Goal: Transaction & Acquisition: Book appointment/travel/reservation

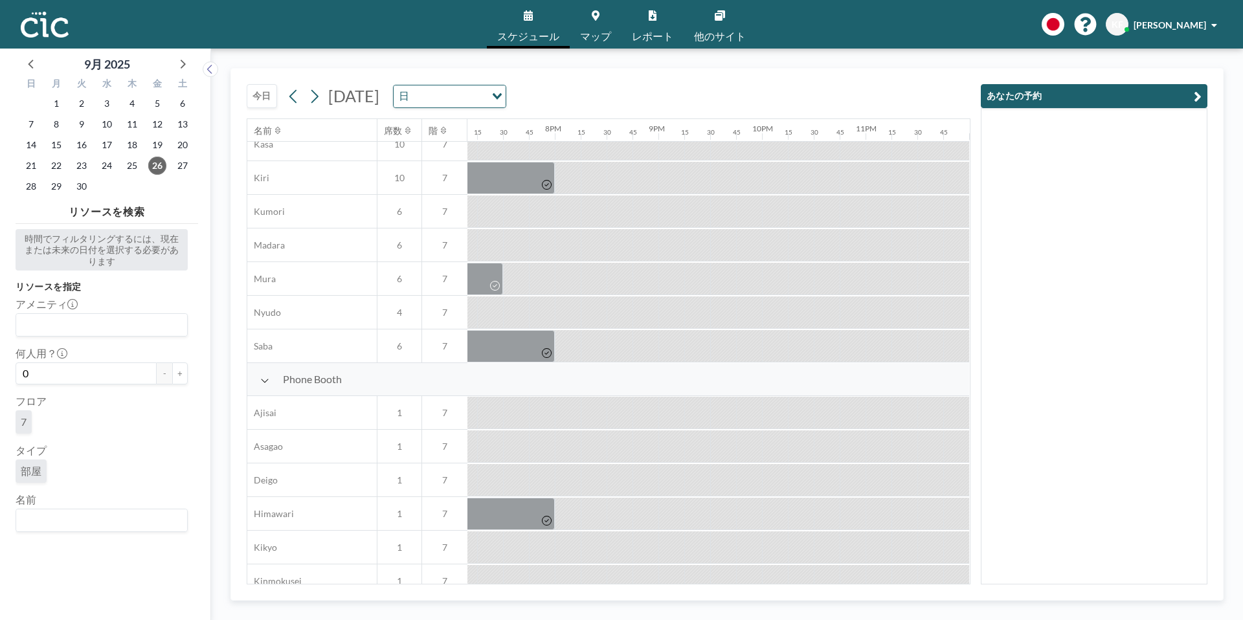
scroll to position [136, 1984]
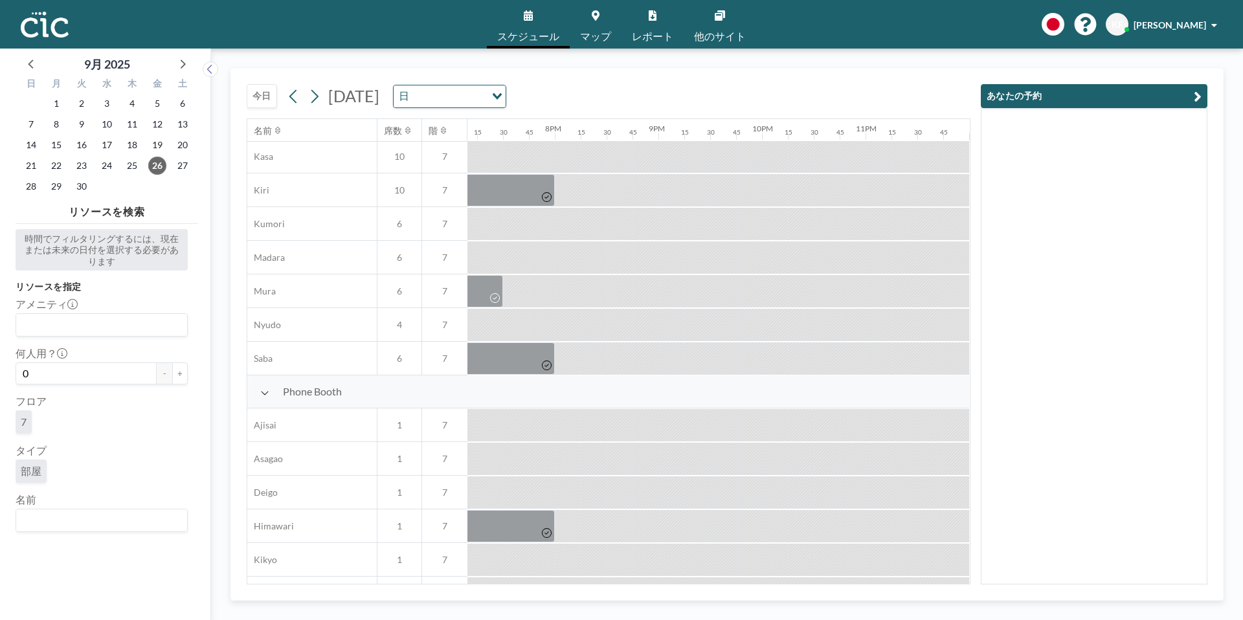
click at [261, 97] on button "今日" at bounding box center [262, 96] width 30 height 24
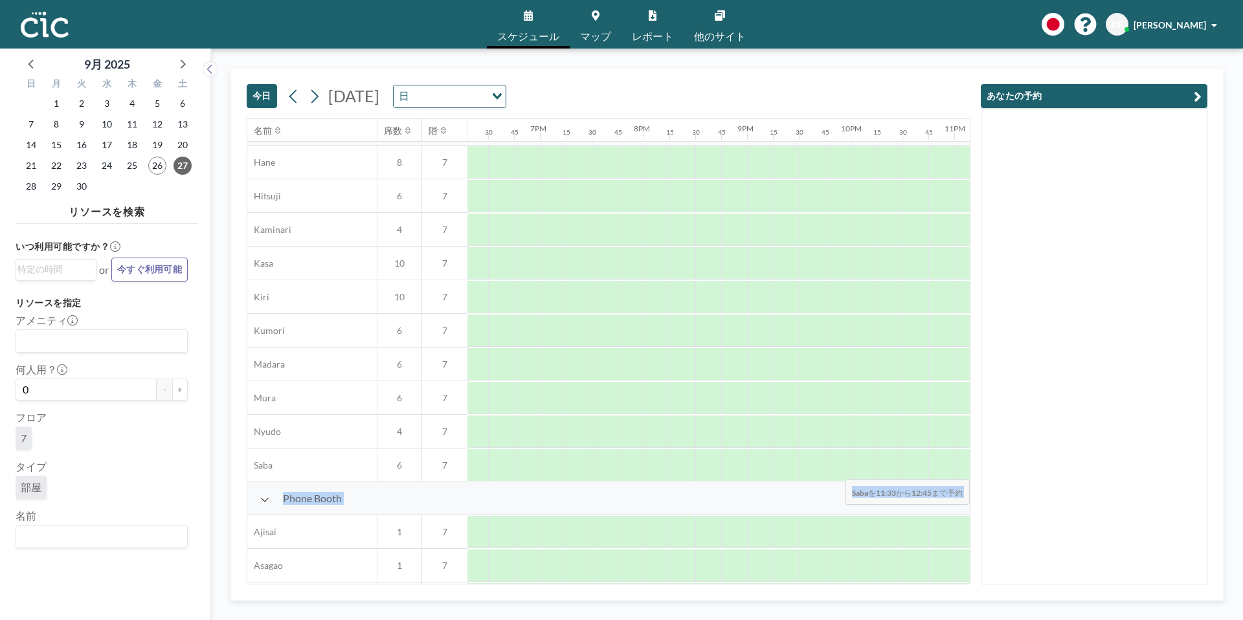
scroll to position [29, 1984]
drag, startPoint x: 509, startPoint y: 468, endPoint x: 1079, endPoint y: 471, distance: 570.2
click at [1079, 471] on div "[DATE] [DATE] 日 Loading... 名前 席数 階 12AM 15 30 45 1AM 15 30 45 2AM 15 30 45 3AM …" at bounding box center [726, 334] width 993 height 533
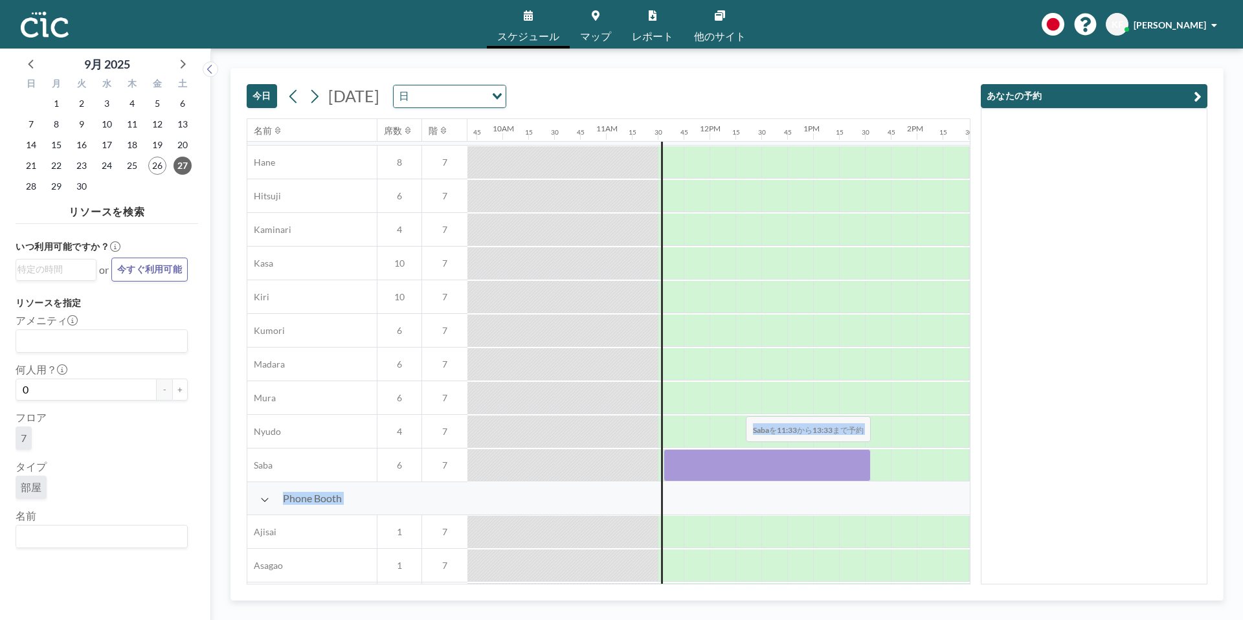
scroll to position [29, 915]
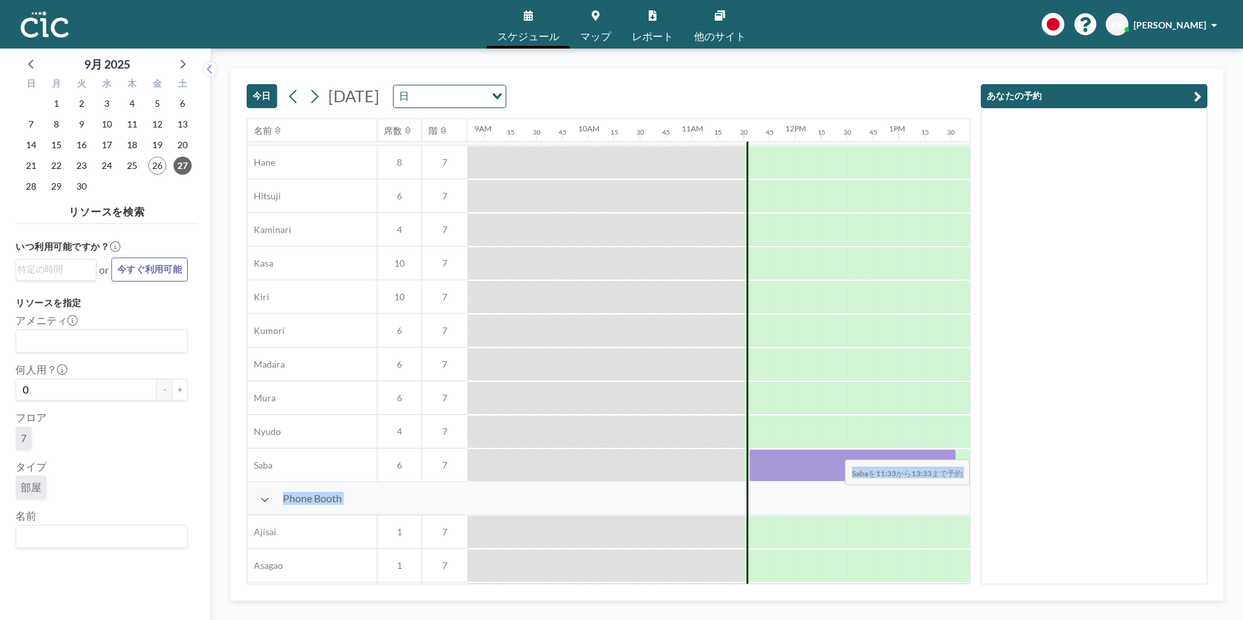
click at [954, 451] on div at bounding box center [852, 465] width 207 height 32
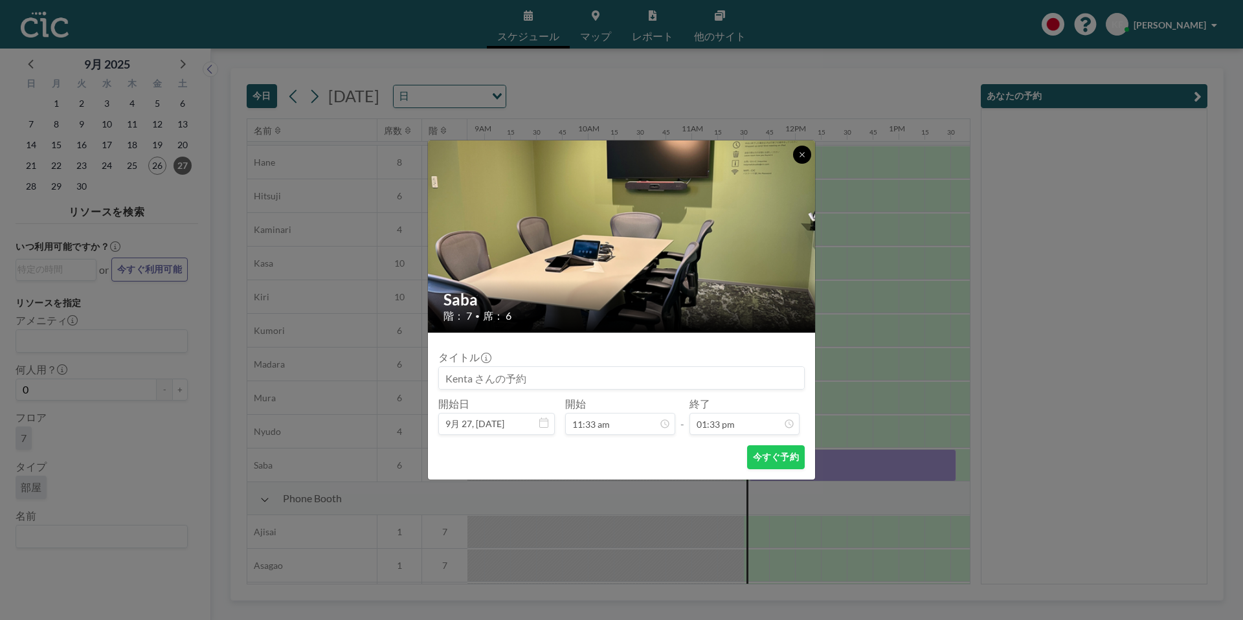
click at [805, 157] on icon at bounding box center [802, 155] width 8 height 8
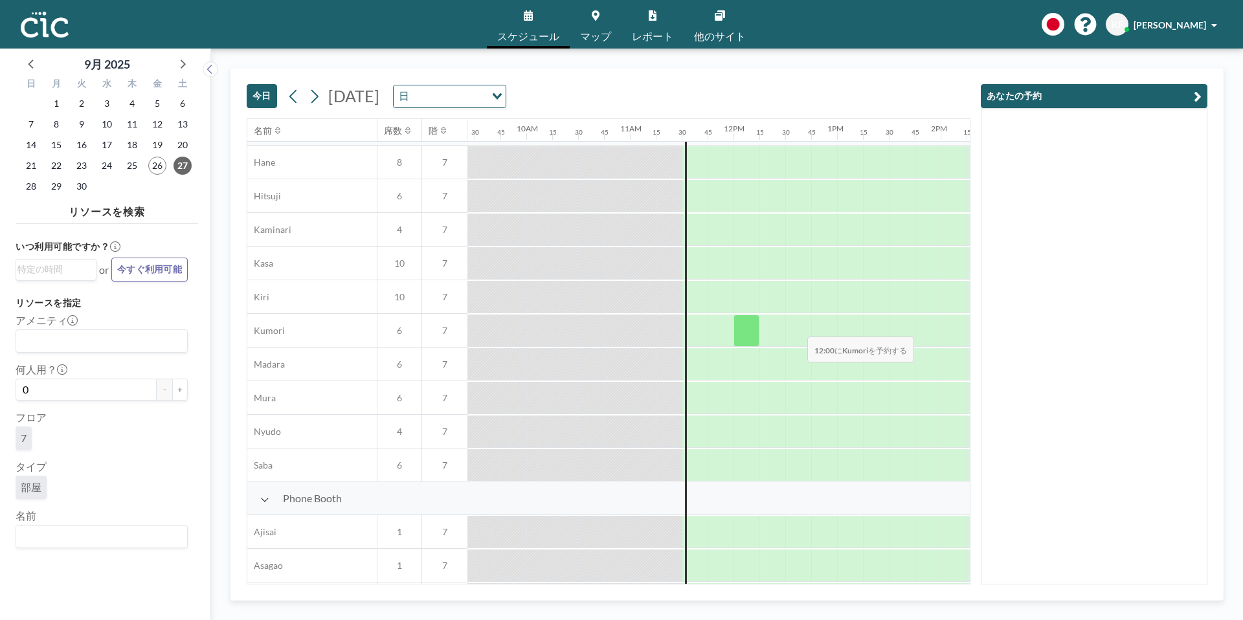
scroll to position [29, 978]
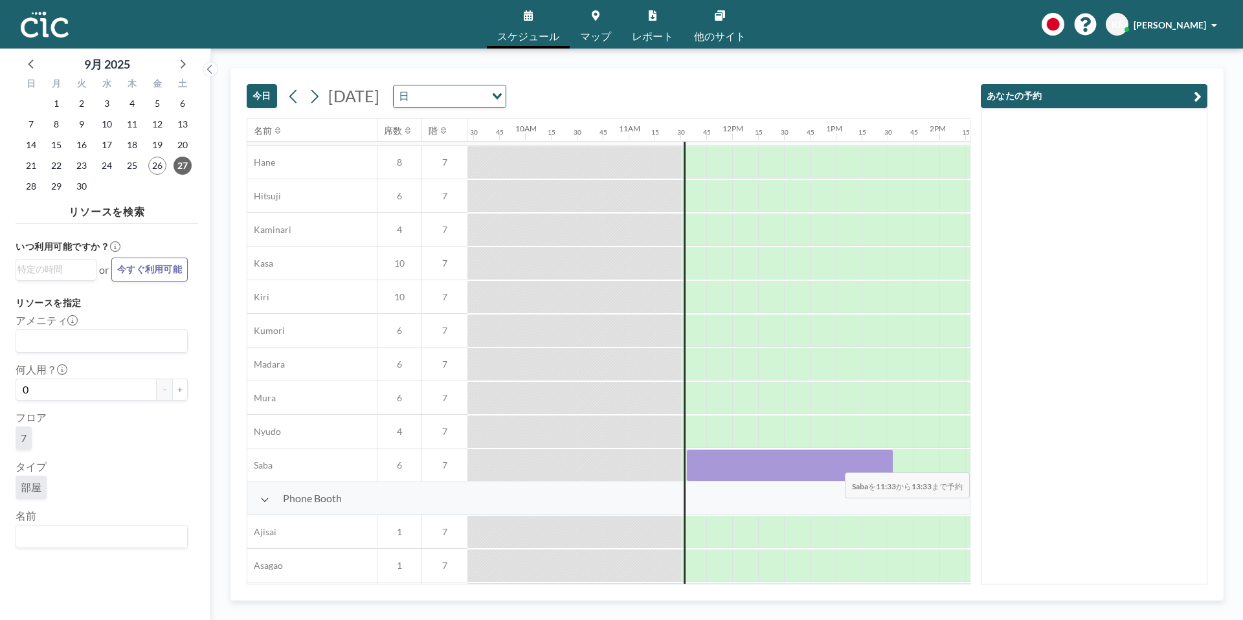
drag, startPoint x: 690, startPoint y: 461, endPoint x: 924, endPoint y: 464, distance: 233.7
click at [924, 464] on div at bounding box center [731, 466] width 2485 height 34
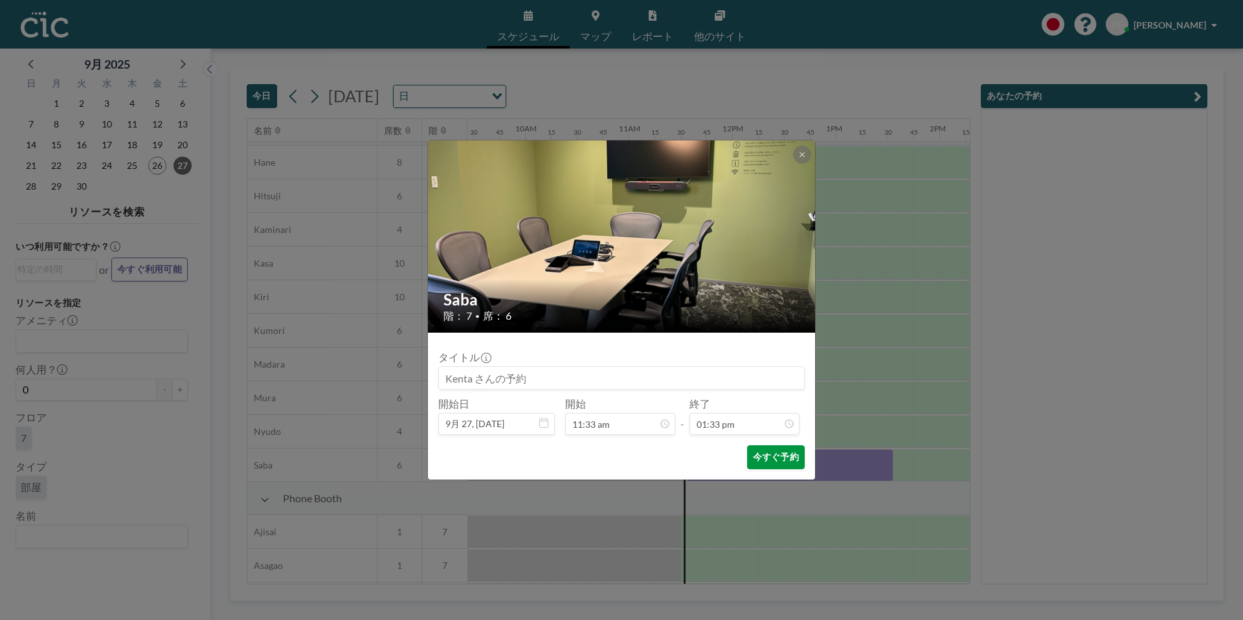
click at [786, 457] on button "今すぐ予約" at bounding box center [776, 457] width 58 height 24
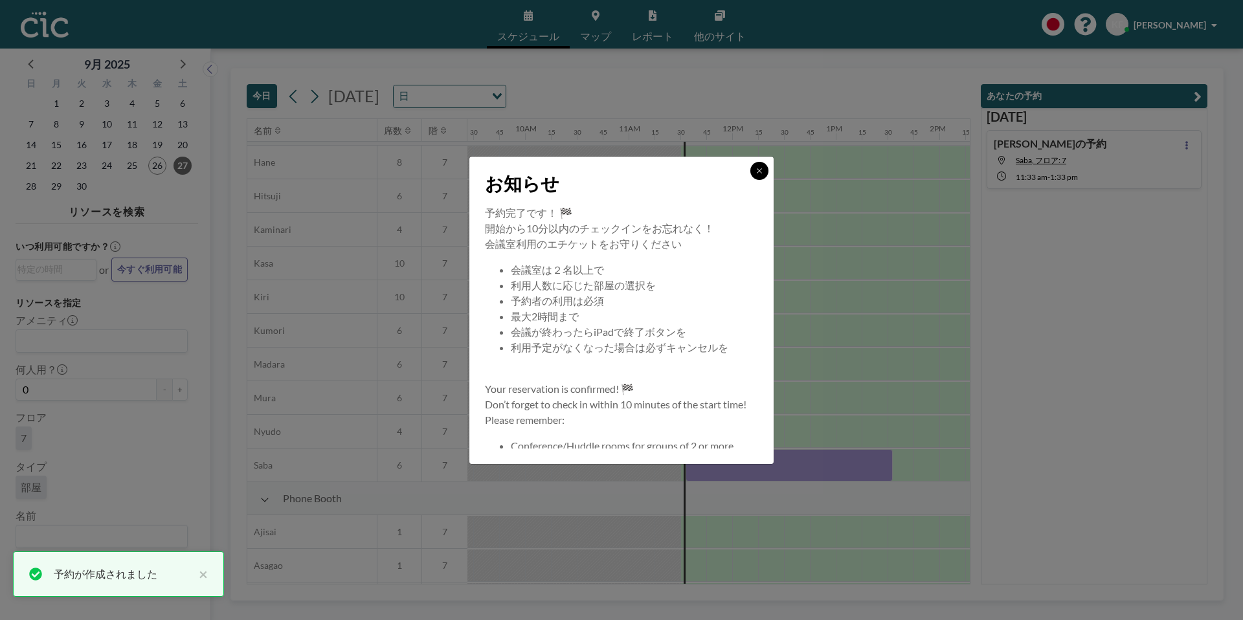
click at [762, 178] on button at bounding box center [759, 171] width 18 height 18
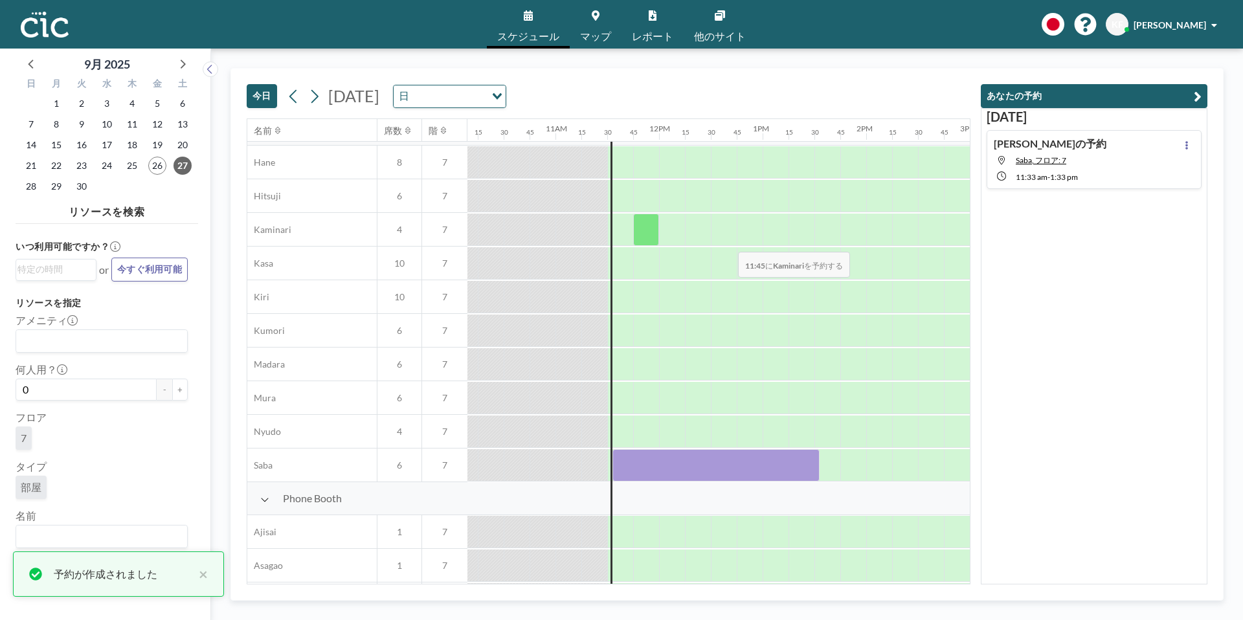
scroll to position [29, 1158]
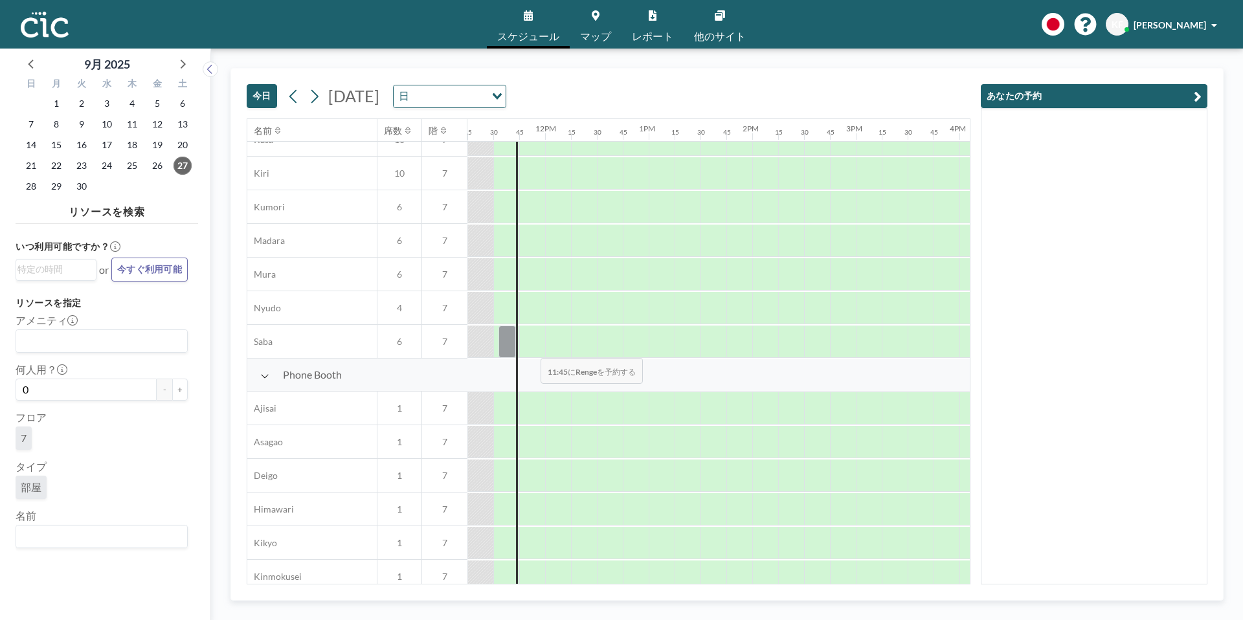
scroll to position [0, 1165]
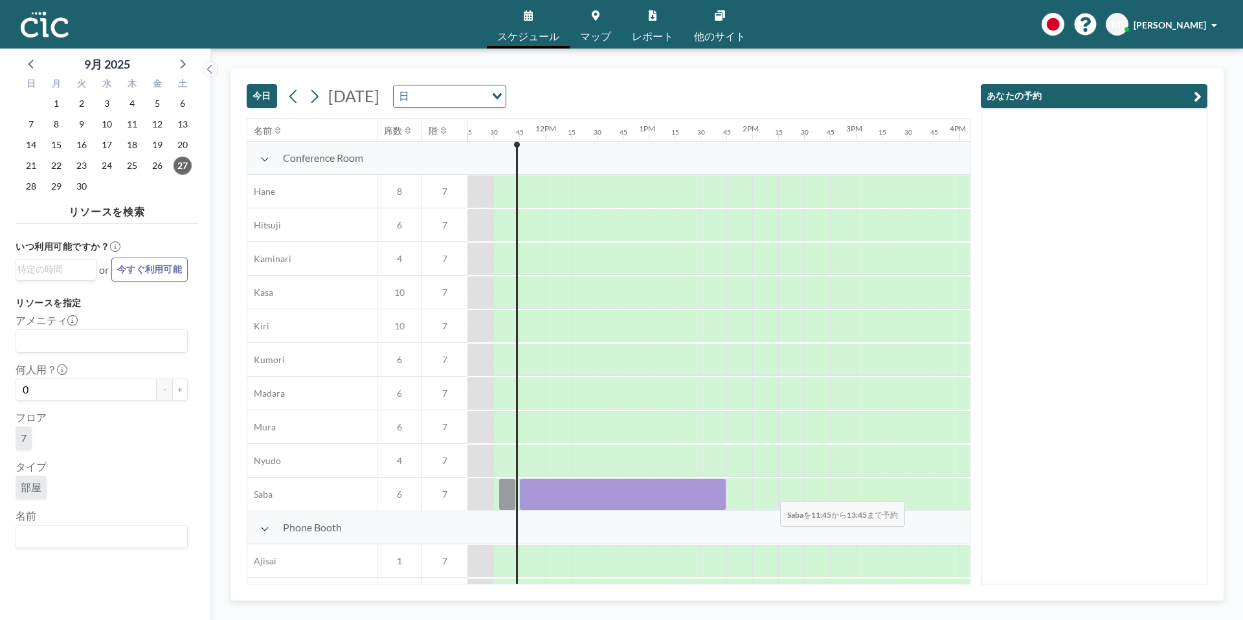
drag, startPoint x: 527, startPoint y: 491, endPoint x: 770, endPoint y: 493, distance: 242.7
click at [770, 493] on div at bounding box center [544, 495] width 2485 height 34
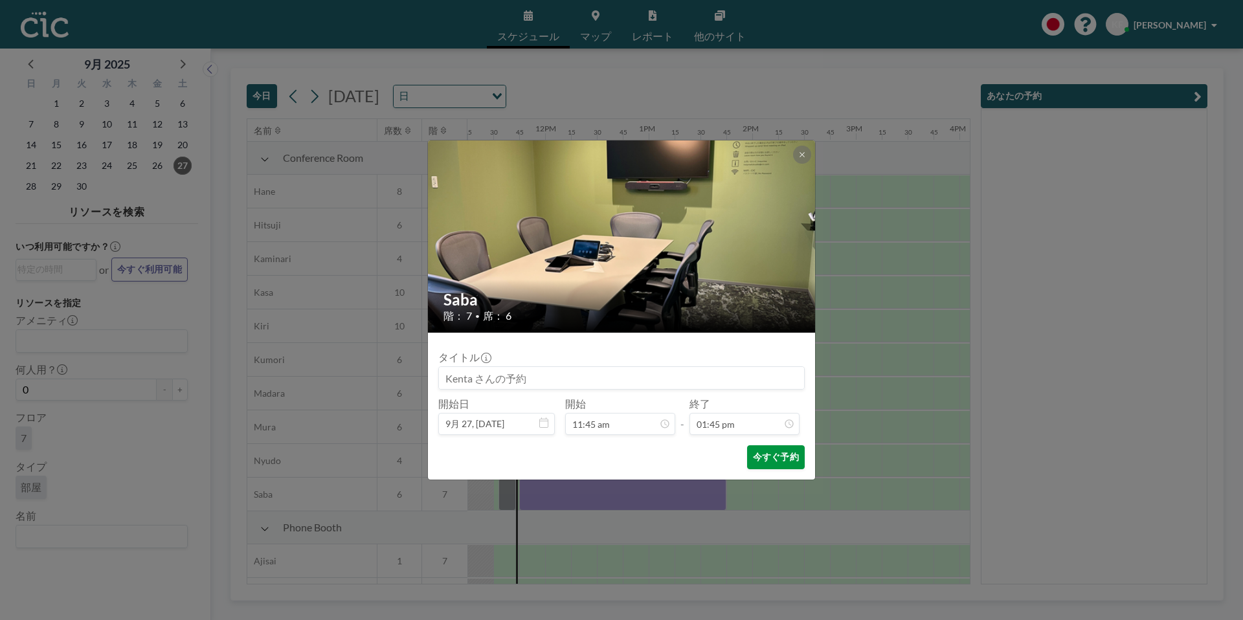
click at [787, 458] on button "今すぐ予約" at bounding box center [776, 457] width 58 height 24
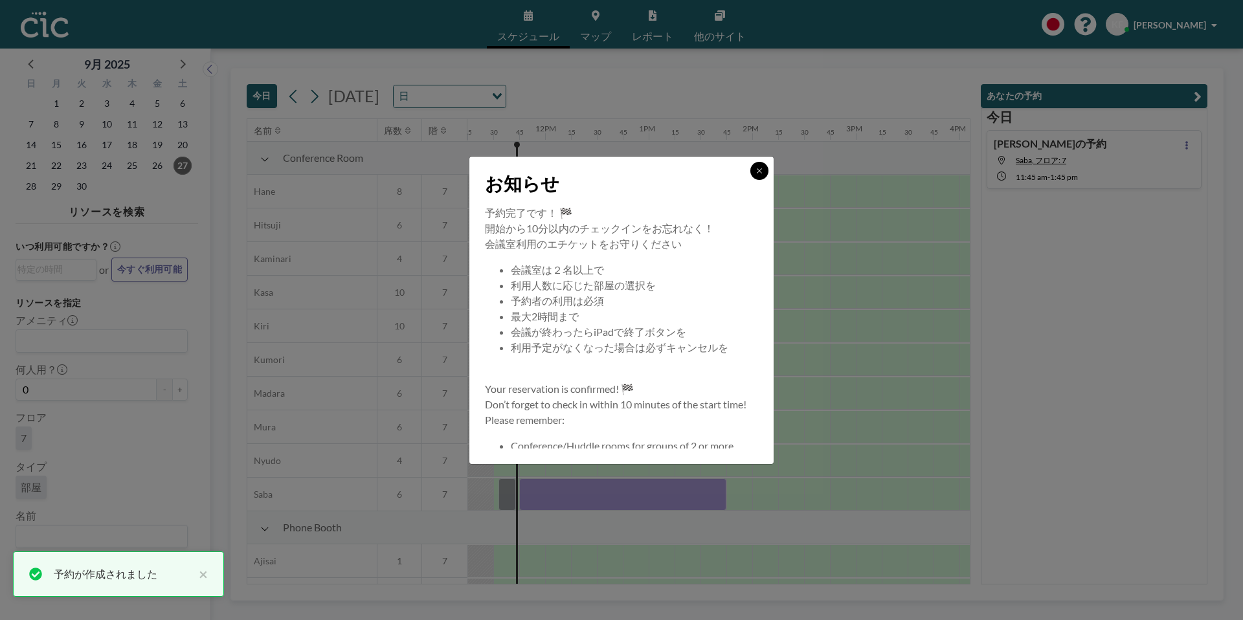
click at [757, 173] on icon at bounding box center [759, 171] width 8 height 8
